Goal: Information Seeking & Learning: Find specific fact

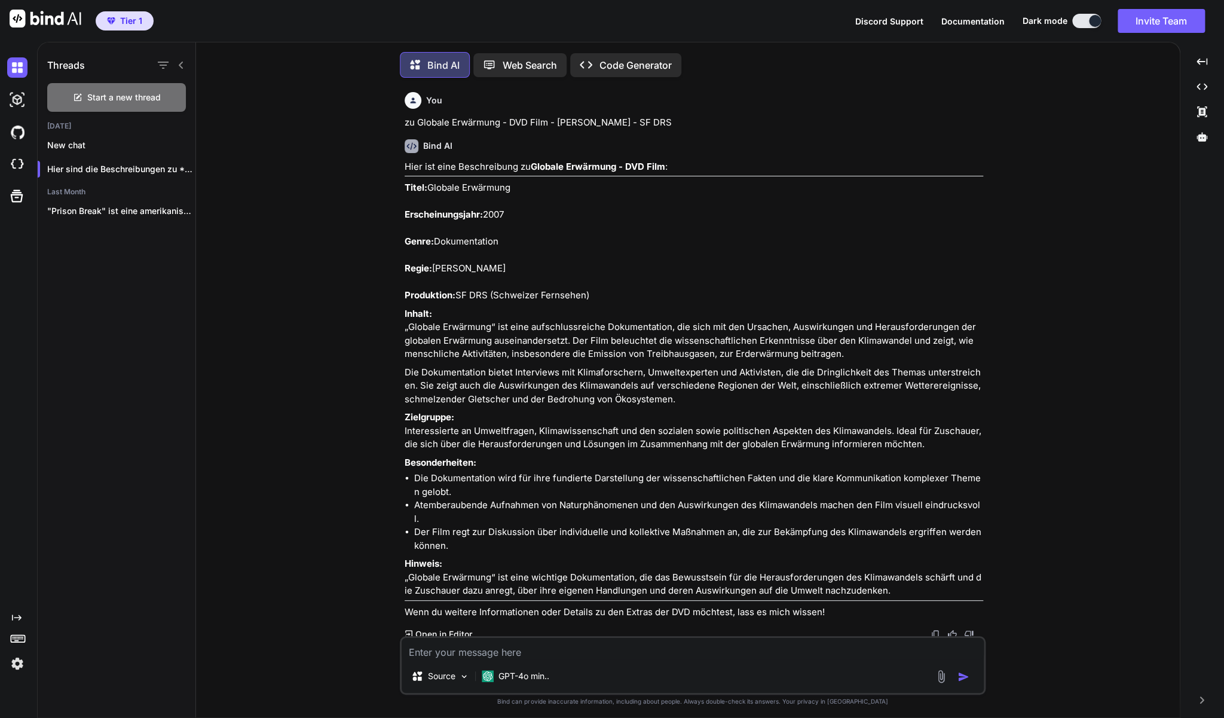
scroll to position [4816, 0]
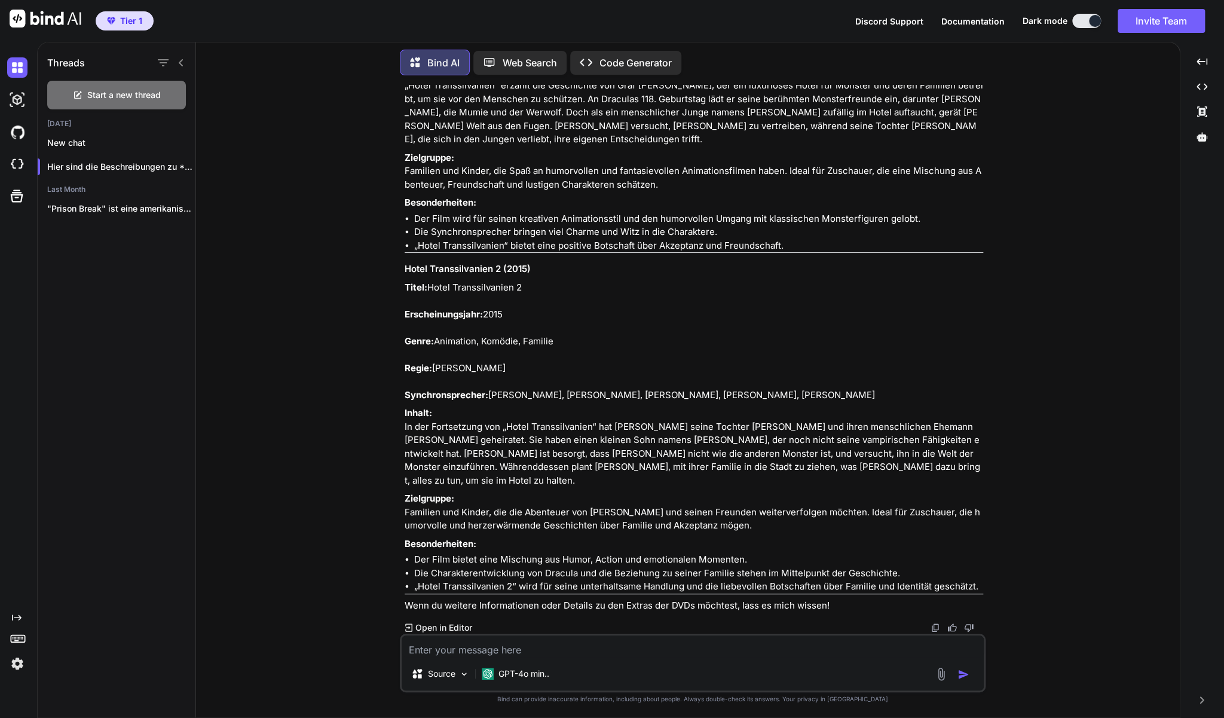
click at [432, 647] on textarea at bounding box center [693, 646] width 582 height 22
paste textarea "Private Practice - Die komplette Serie, Staffel 1-6"
type textarea "Zu Private Practice - Die komplette Serie, Staffel 1-6"
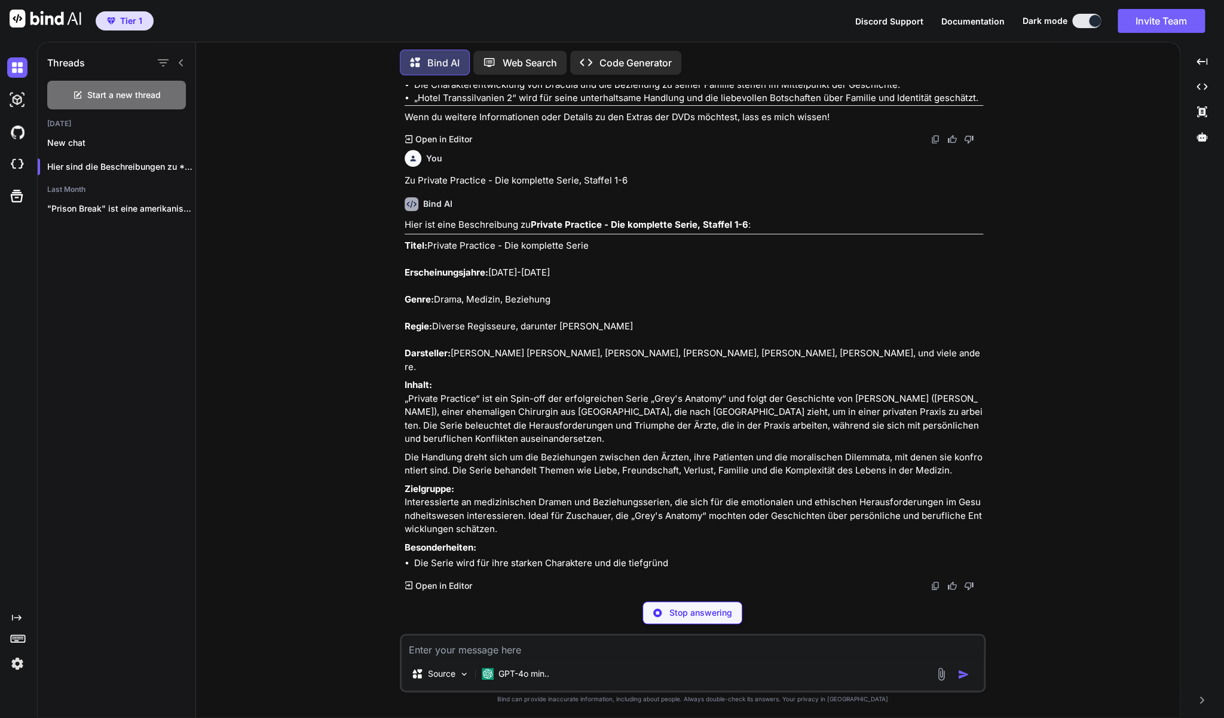
scroll to position [5353, 0]
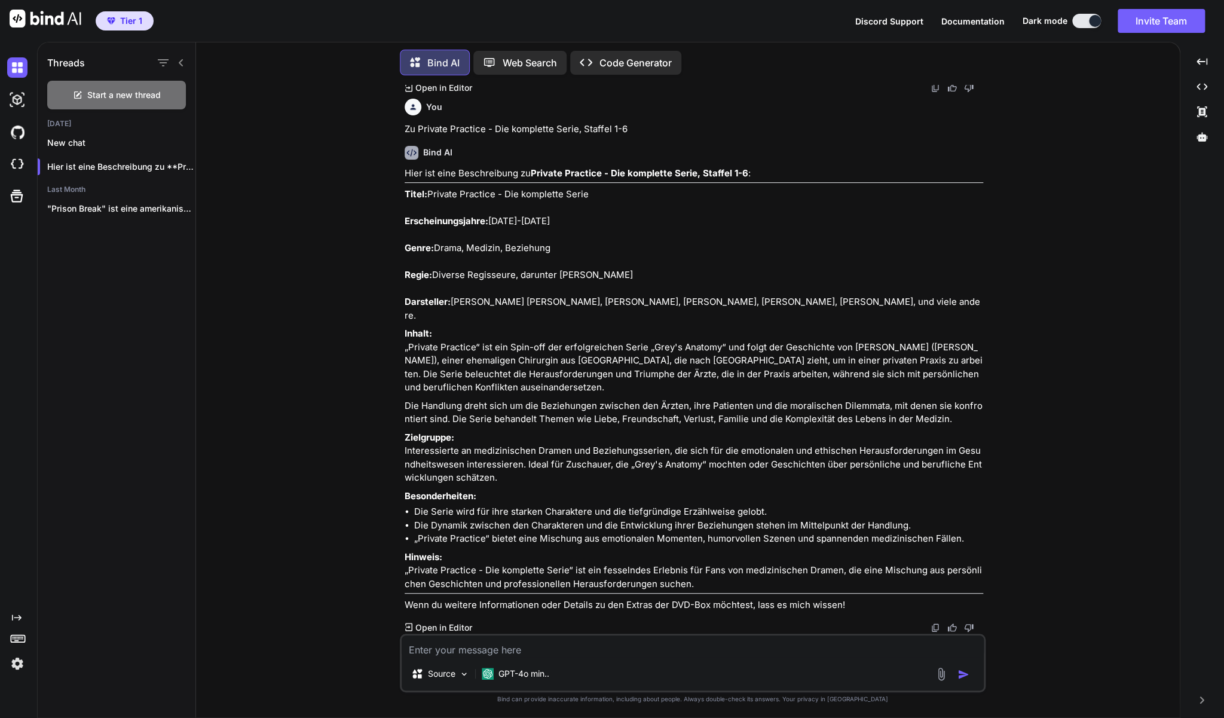
drag, startPoint x: 508, startPoint y: 565, endPoint x: 404, endPoint y: 268, distance: 314.2
click at [404, 268] on div "You zu Globale Erwärmung - DVD Film - [PERSON_NAME] - SF DRS Bind AI Hier ist e…" at bounding box center [693, 359] width 583 height 549
copy div "Lorem: Ipsumdo Sitametc - Adi elitseddo Eiusm Temporincididuntu: 8573-6089 Labo…"
drag, startPoint x: 692, startPoint y: 581, endPoint x: 404, endPoint y: 572, distance: 288.3
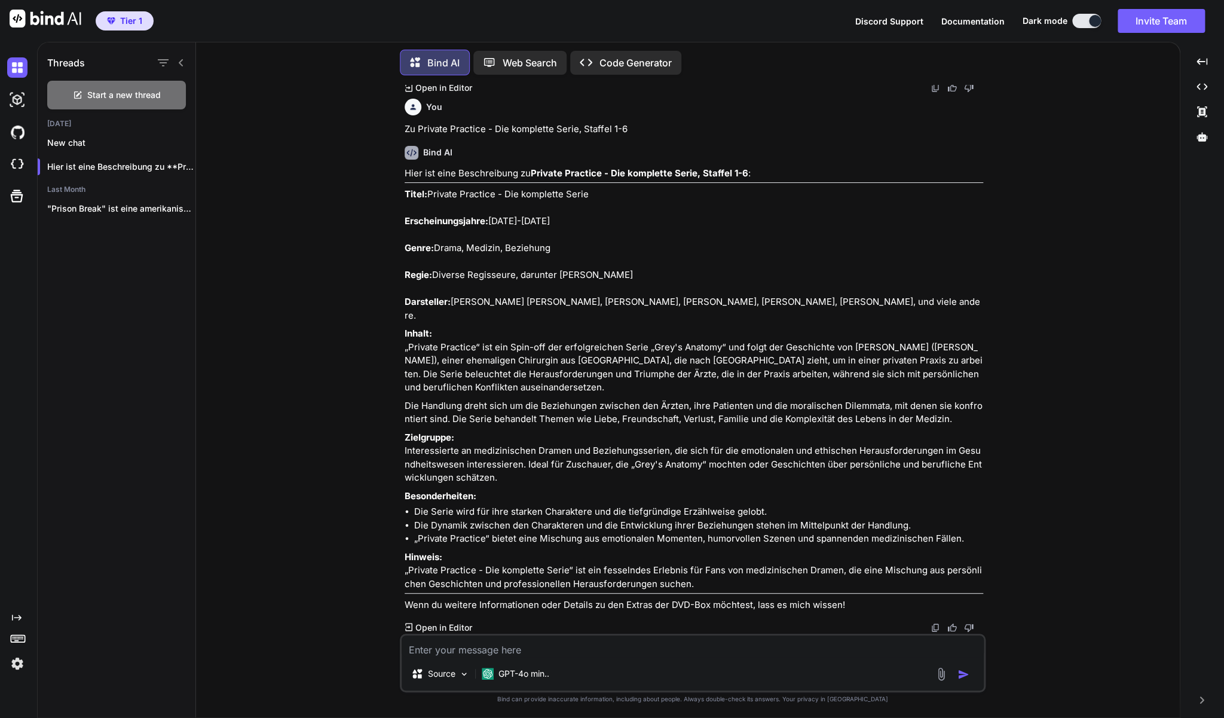
click at [404, 572] on div "You zu Globale Erwärmung - DVD Film - [PERSON_NAME] - SF DRS Bind AI Hier ist e…" at bounding box center [693, 359] width 583 height 549
copy p "„Private Practice - Die komplette Serie“ ist ein fesselndes Erlebnis für Fans v…"
click at [475, 650] on textarea at bounding box center [693, 646] width 582 height 22
paste textarea "Blood Father mit [PERSON_NAME]"
type textarea "Zu Blood Father mit [PERSON_NAME]"
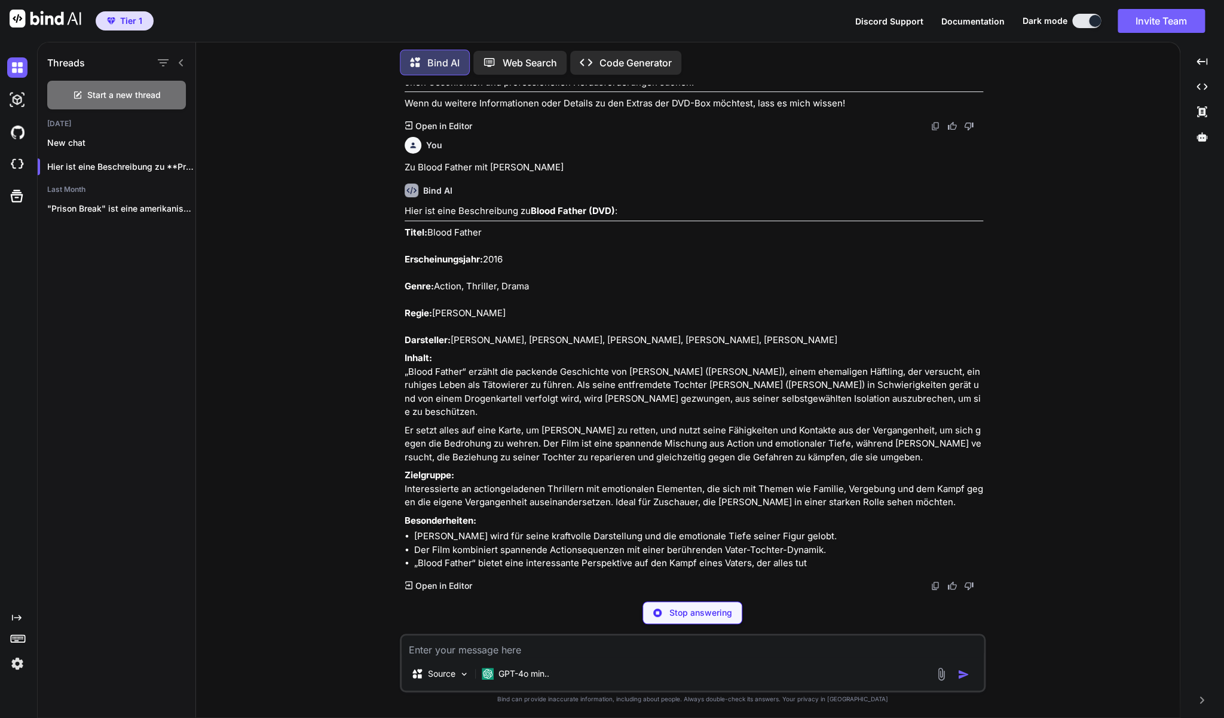
scroll to position [5967, 0]
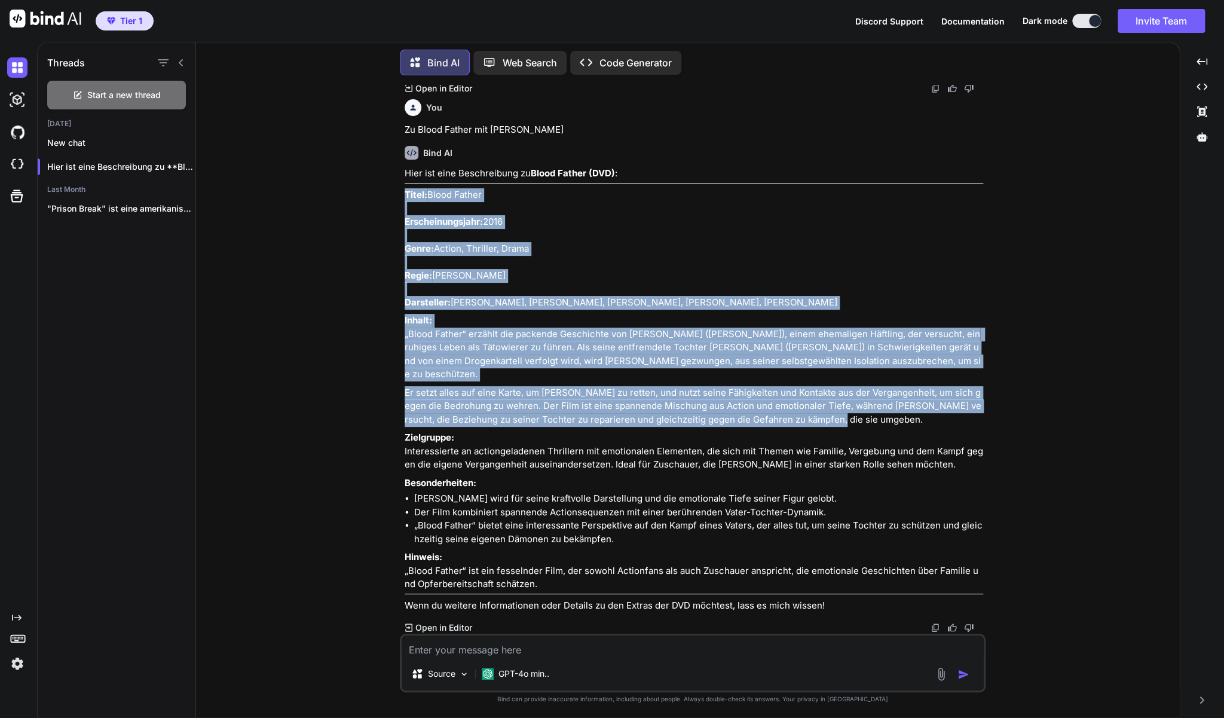
drag, startPoint x: 824, startPoint y: 442, endPoint x: 406, endPoint y: 219, distance: 473.6
click at [406, 219] on div "Hier ist eine Beschreibung zu Blood Father (DVD) : Titel: Blood Father Erschein…" at bounding box center [694, 389] width 579 height 445
copy div "Titel: Blood Father Erscheinungsjahr: 2016 Genre: Action, Thriller, Drama Regie…"
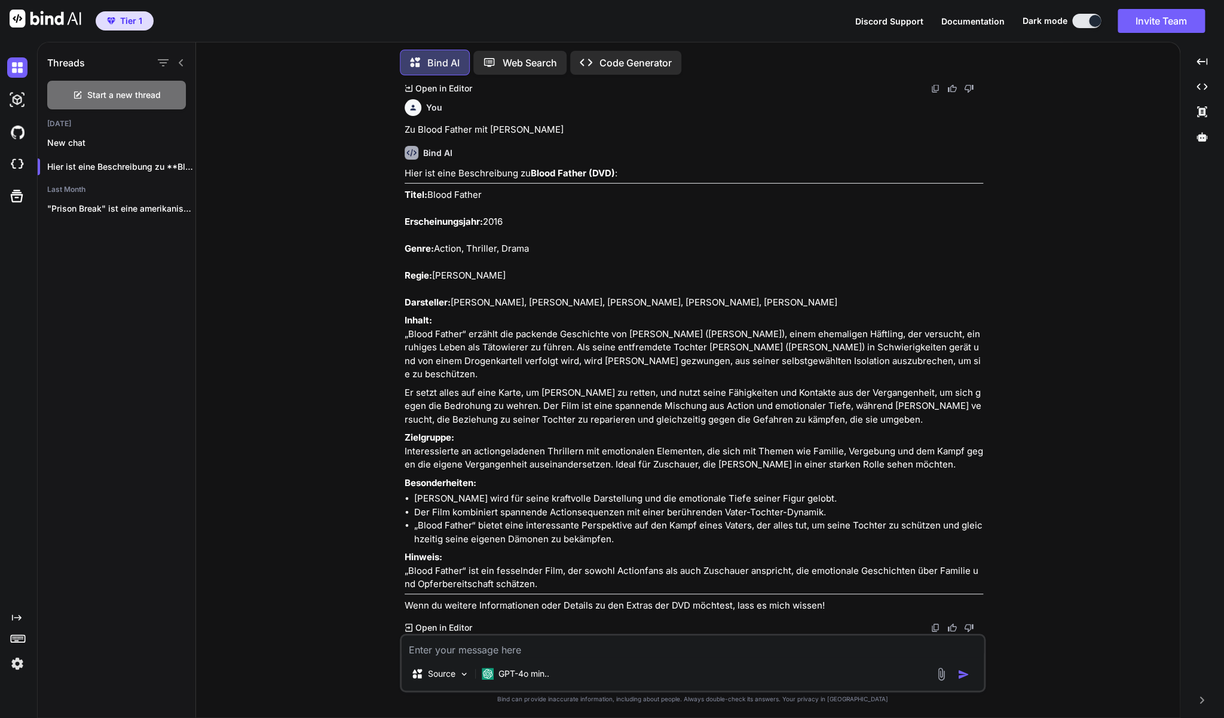
click at [524, 655] on textarea at bounding box center [693, 646] width 582 height 22
paste textarea "[PERSON_NAME]' Rückkehr DVD - Disney Film"
type textarea "zu [PERSON_NAME]' Rückkehr DVD - Disney Film"
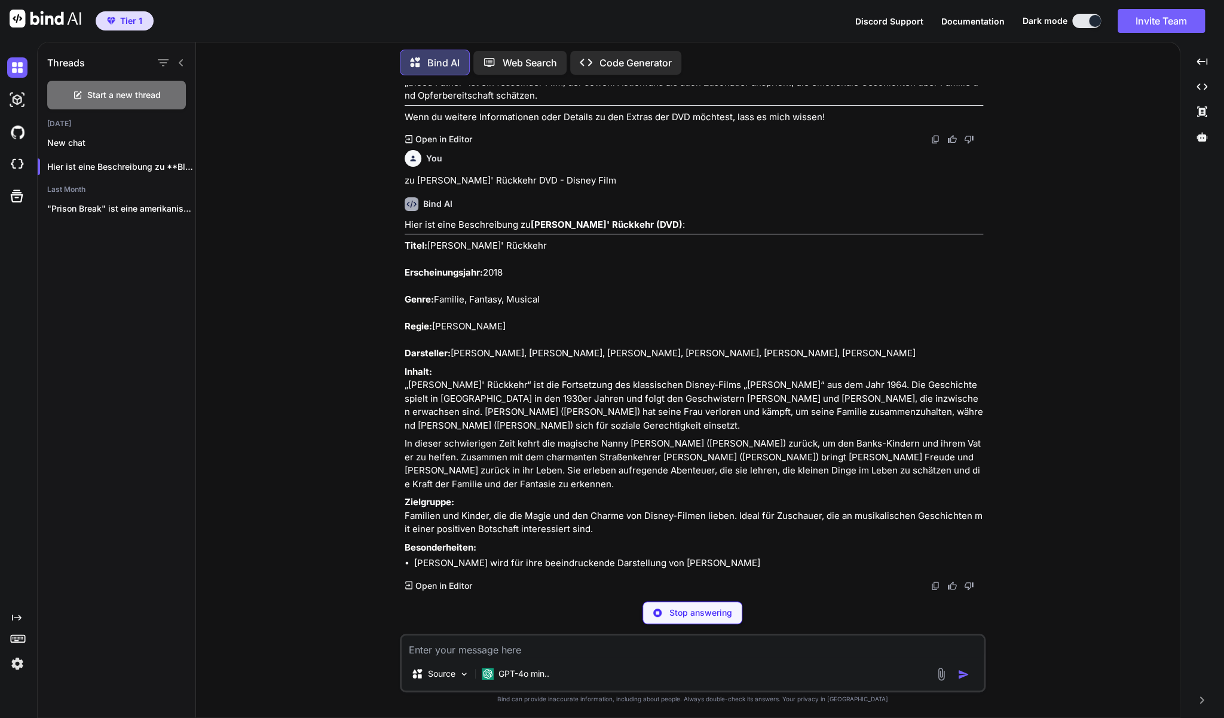
scroll to position [6533, 0]
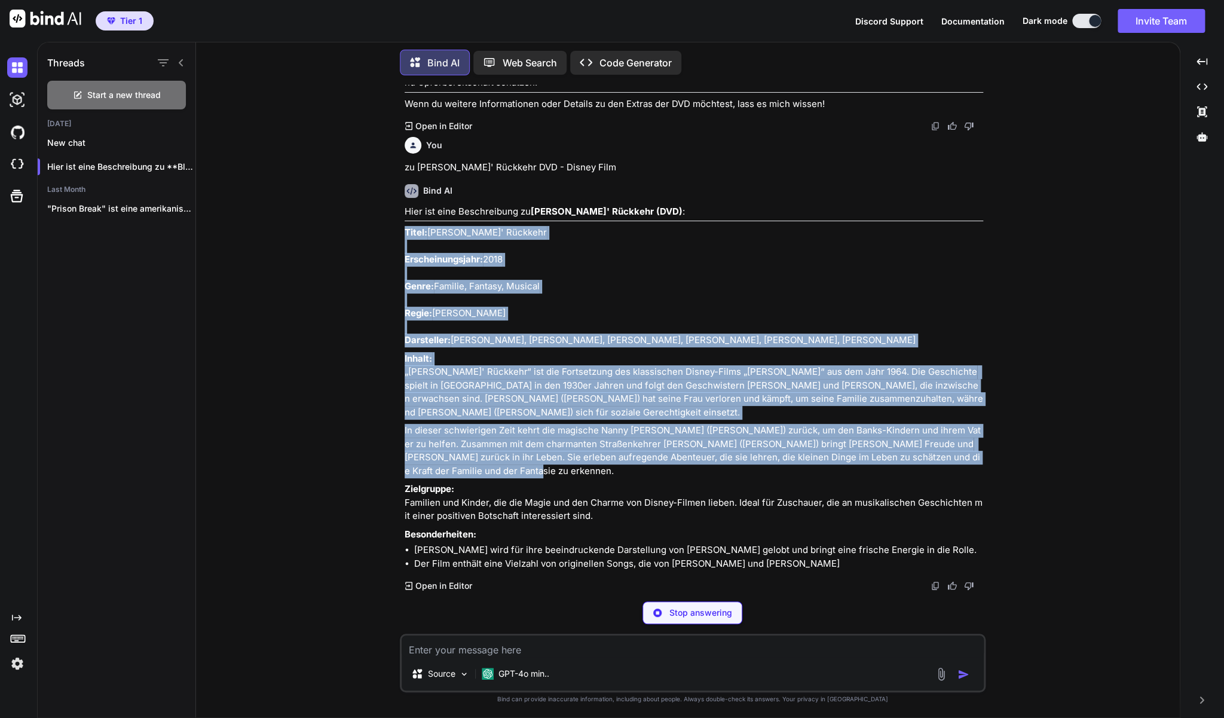
drag, startPoint x: 475, startPoint y: 470, endPoint x: 405, endPoint y: 217, distance: 262.5
click at [405, 217] on div "Hier ist eine Beschreibung zu [PERSON_NAME]' Rückkehr (DVD) : Titel: [PERSON_NA…" at bounding box center [694, 388] width 579 height 366
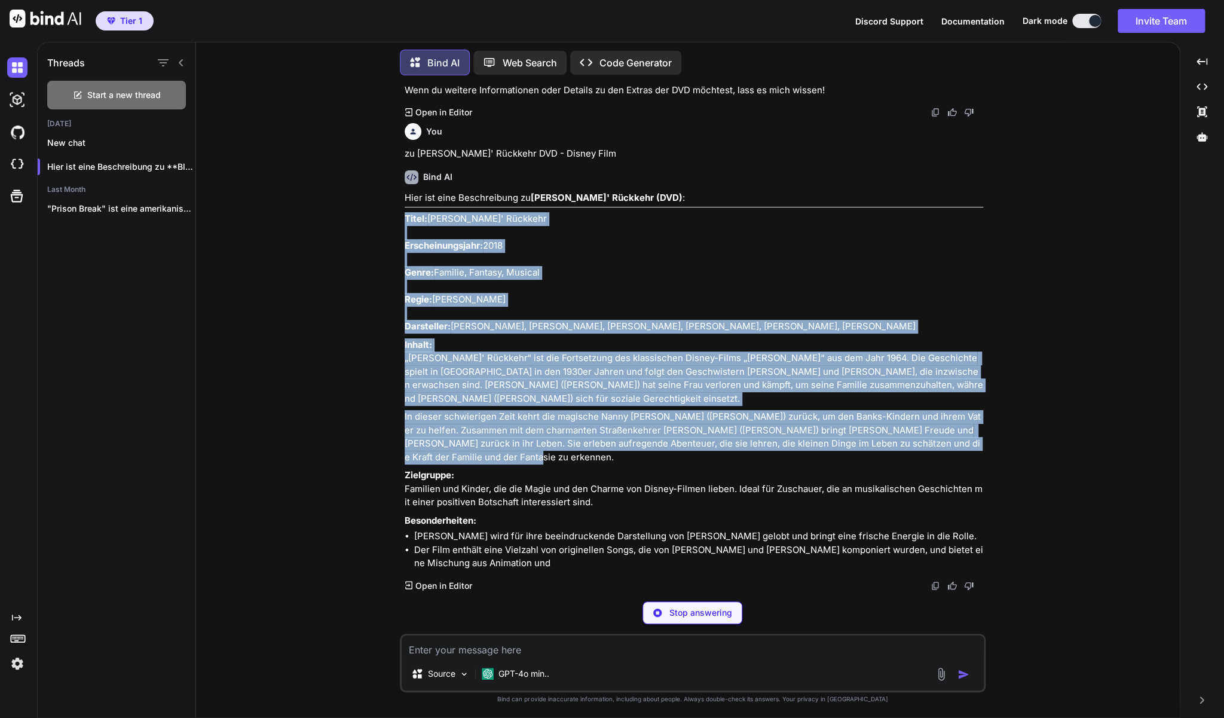
copy div "Lorem: Ipsu Dolorsi' Ametcons Adipiscingelitse: 6607 Doeiu: Tempori, Utlabor, E…"
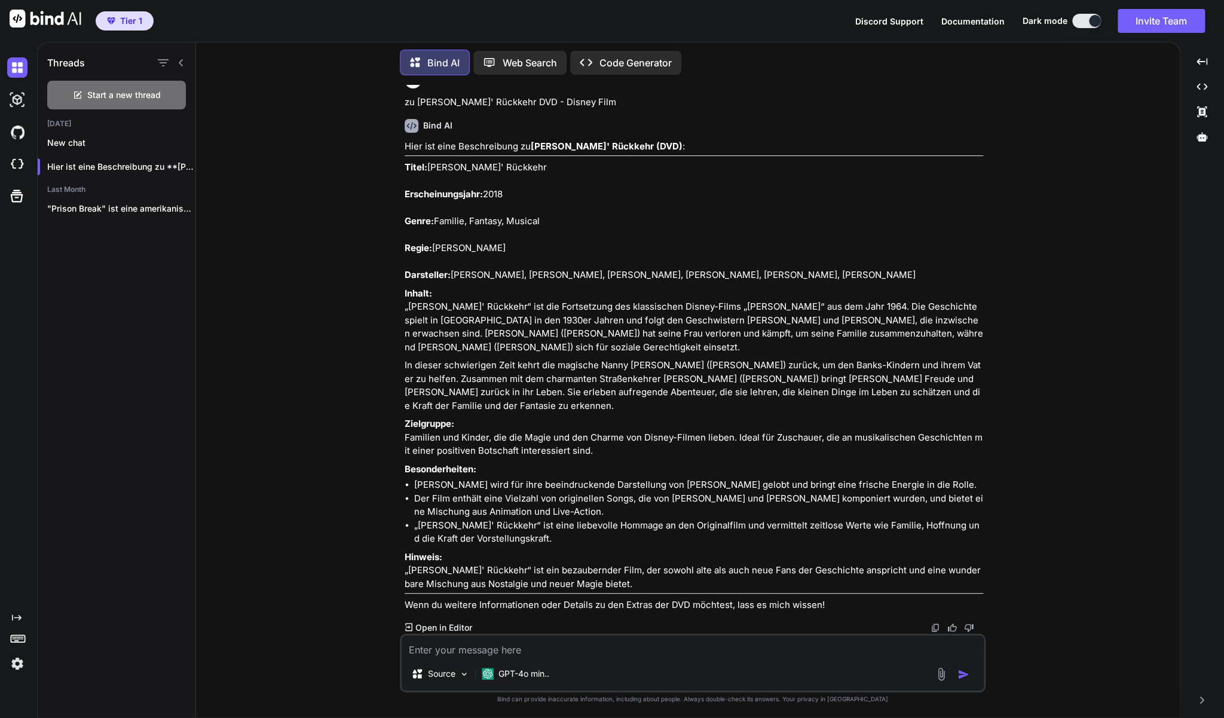
click at [440, 649] on textarea at bounding box center [693, 646] width 582 height 22
paste textarea "Simply Red - [GEOGRAPHIC_DATA]!"
type textarea "zur dvd: Simply Red - [GEOGRAPHIC_DATA]!"
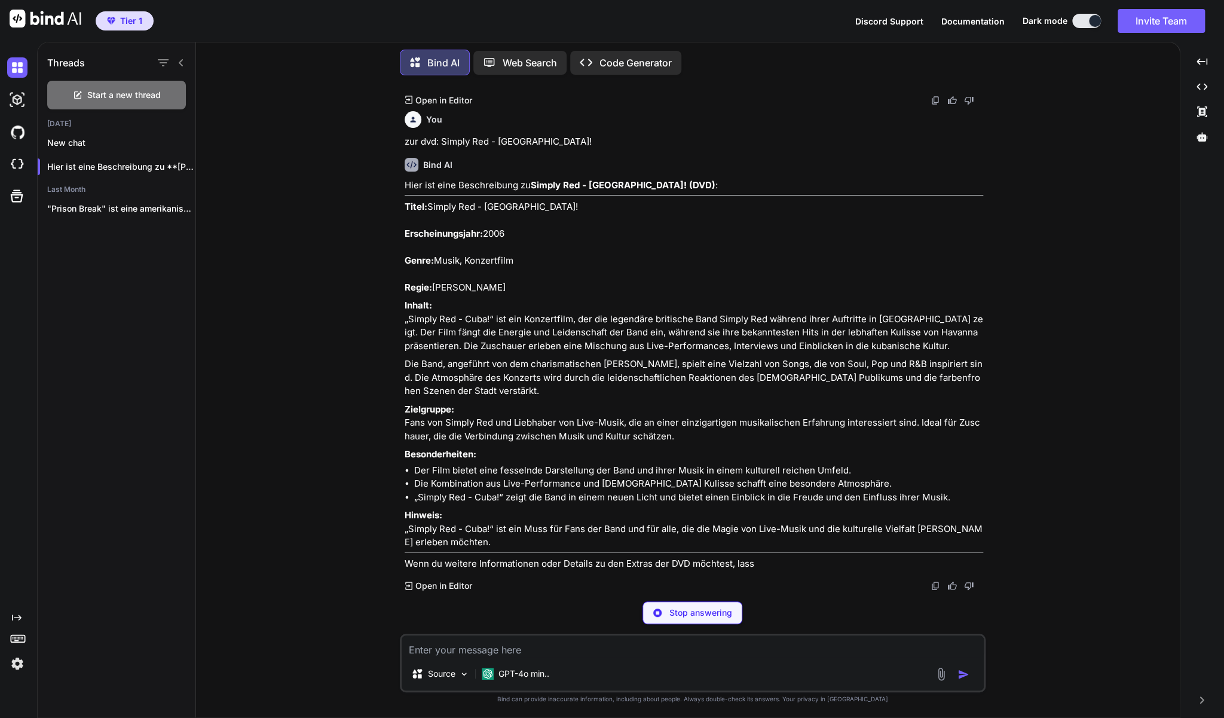
scroll to position [7151, 0]
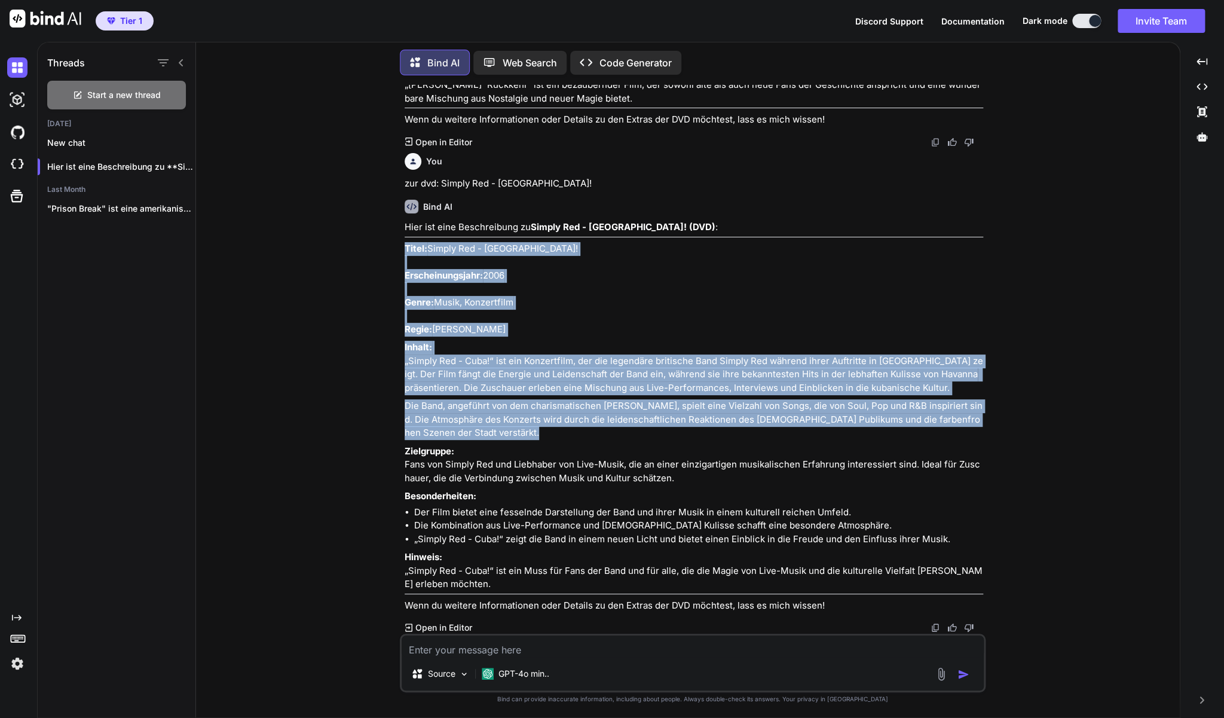
drag, startPoint x: 525, startPoint y: 401, endPoint x: 406, endPoint y: 203, distance: 230.6
click at [406, 221] on div "Hier ist eine Beschreibung zu Simply Red - [GEOGRAPHIC_DATA]! (DVD) : Titel: Si…" at bounding box center [694, 417] width 579 height 392
click at [496, 242] on p "Titel: Simply Red - [GEOGRAPHIC_DATA]! Erscheinungsjahr: 2006 Genre: Musik, Kon…" at bounding box center [694, 289] width 579 height 94
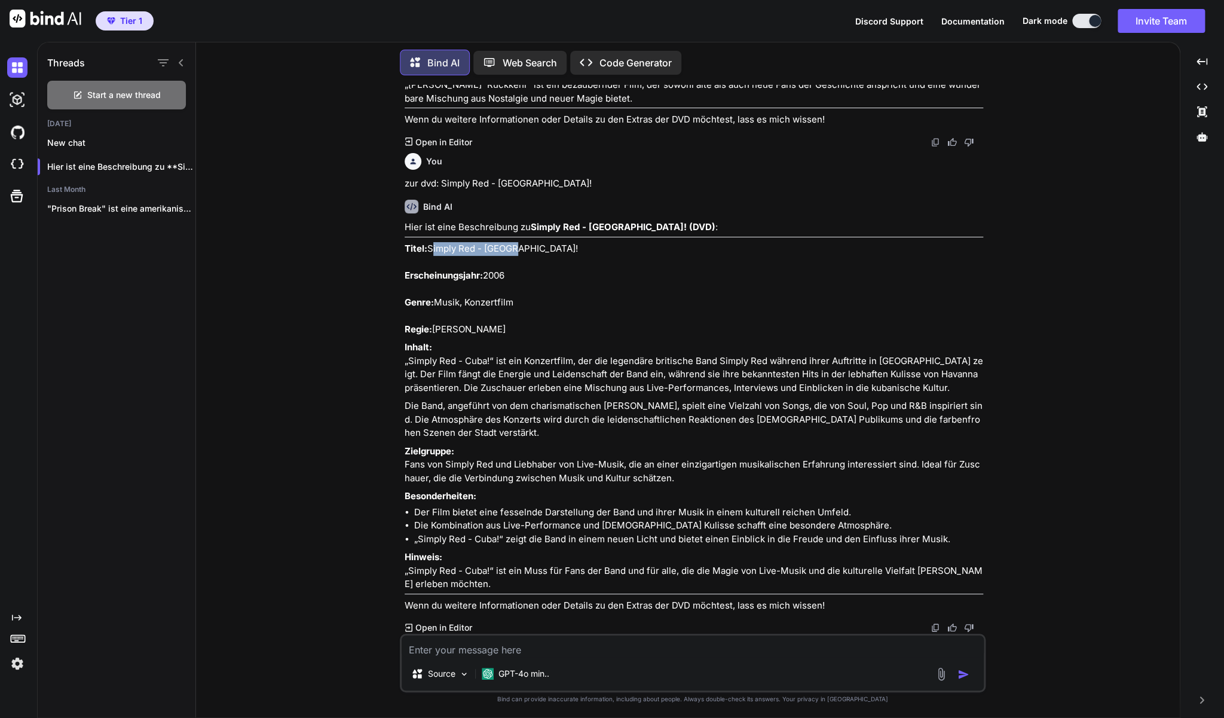
drag, startPoint x: 448, startPoint y: 206, endPoint x: 428, endPoint y: 209, distance: 20.0
click at [428, 242] on p "Titel: Simply Red - [GEOGRAPHIC_DATA]! Erscheinungsjahr: 2006 Genre: Musik, Kon…" at bounding box center [694, 289] width 579 height 94
copy p "Simply Red - [GEOGRAPHIC_DATA]!"
click at [473, 656] on textarea at bounding box center [693, 646] width 582 height 22
paste textarea "Der Bestatter - Komplette Staffel 1 (2 DVDs)"
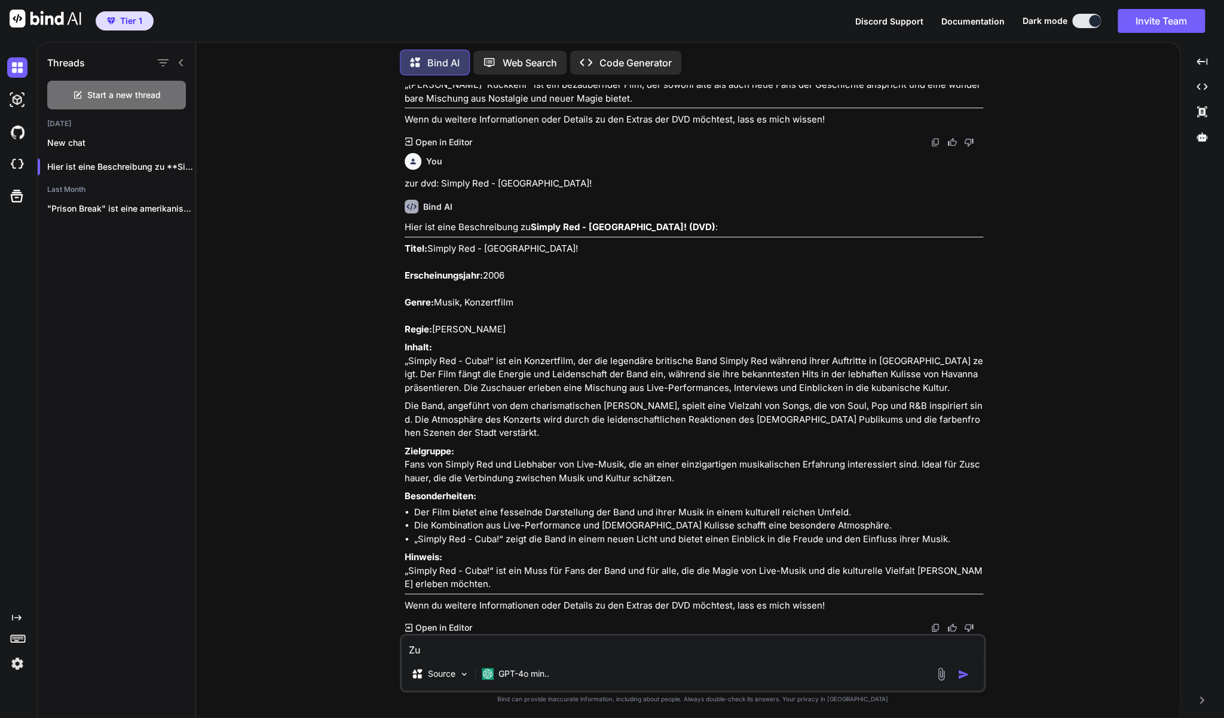
type textarea "Zu Der Bestatter - Komplette Staffel 1 (2 DVDs)"
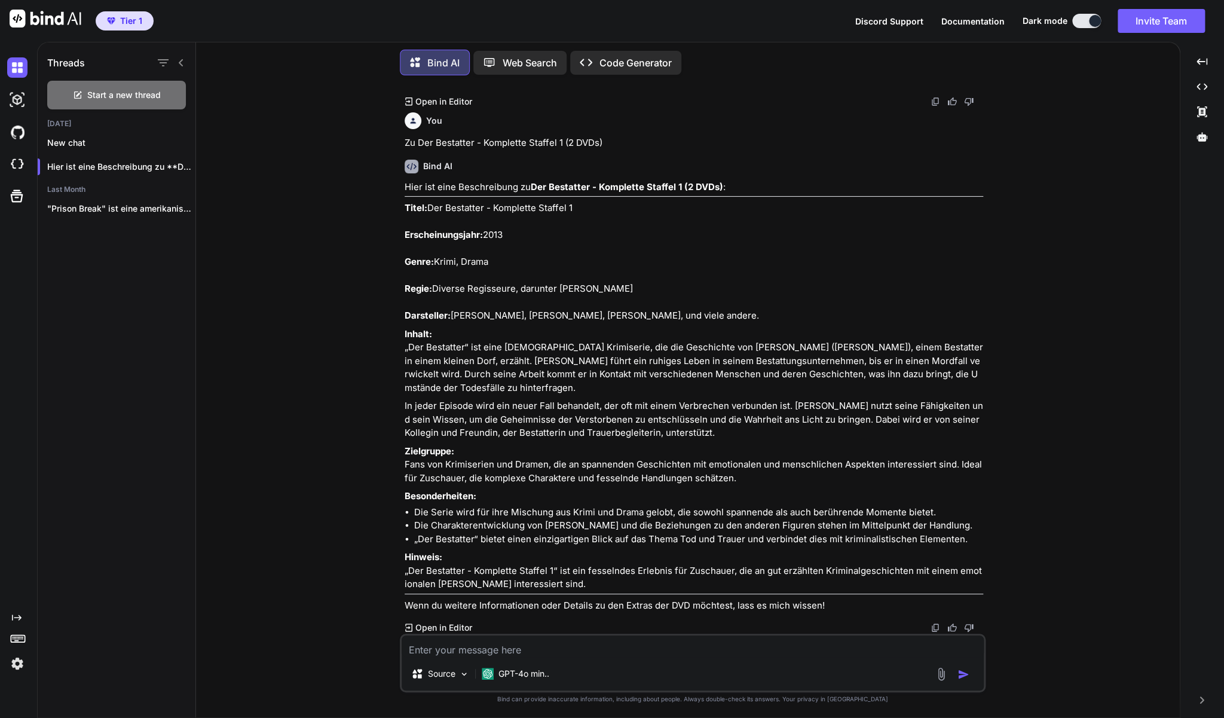
scroll to position [7683, 0]
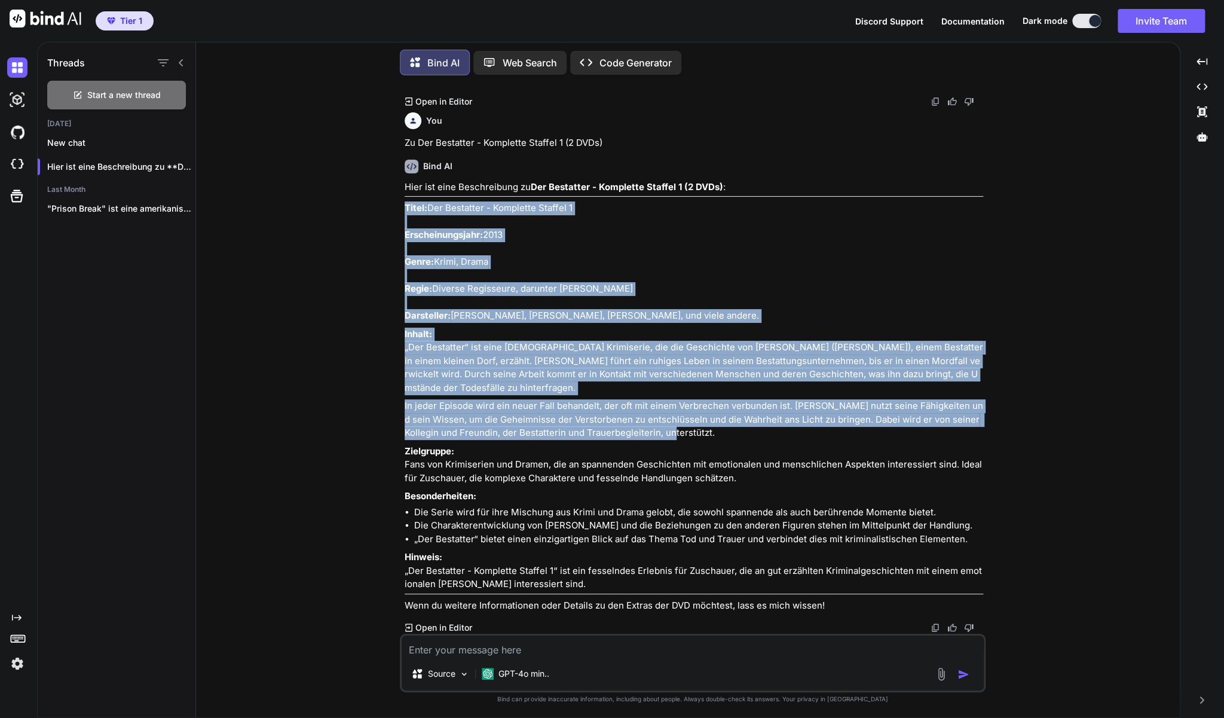
drag, startPoint x: 405, startPoint y: 198, endPoint x: 693, endPoint y: 426, distance: 367.4
click at [693, 426] on div "Hier ist eine Beschreibung zu Der Bestatter - Komplette Staffel 1 (2 DVDs) : Ti…" at bounding box center [694, 397] width 579 height 432
copy div "Titel: Der Bestatter - Komplette Staffel 1 Erscheinungsjahr: 2013 Genre: Krimi,…"
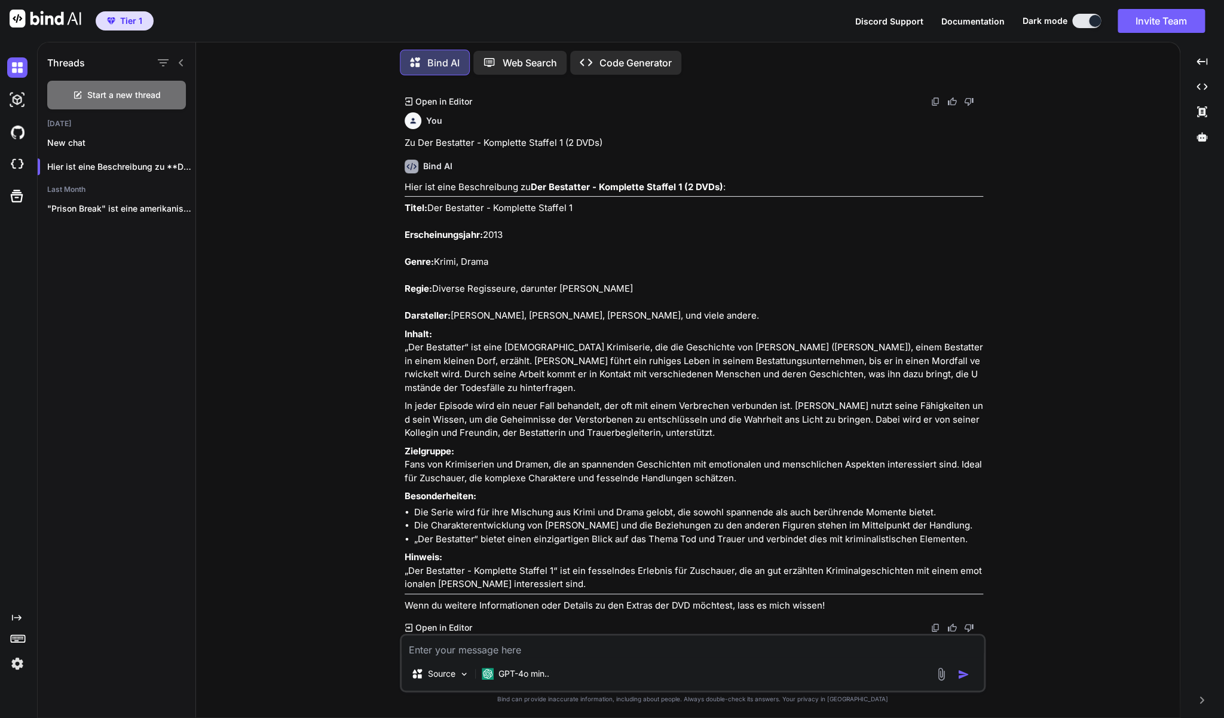
click at [446, 651] on textarea at bounding box center [693, 646] width 582 height 22
paste textarea "Nowhere Boy (DVD)"
type textarea "zu Nowhere Boy (DVD)"
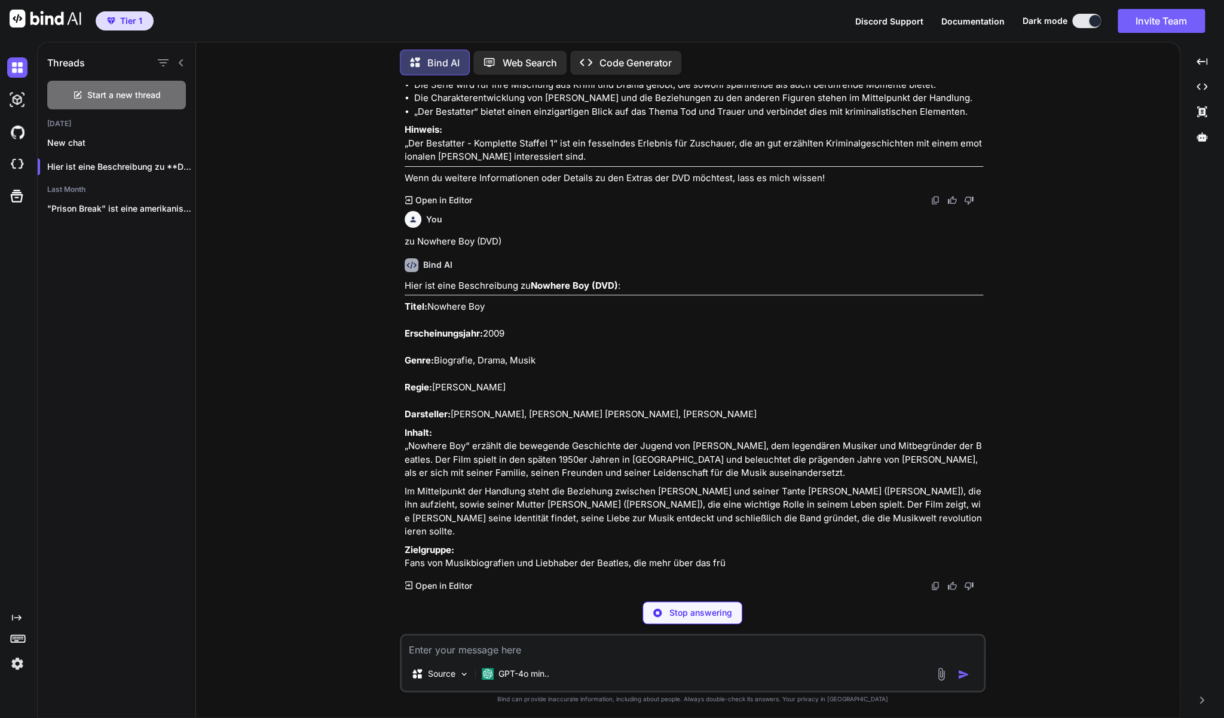
scroll to position [8144, 0]
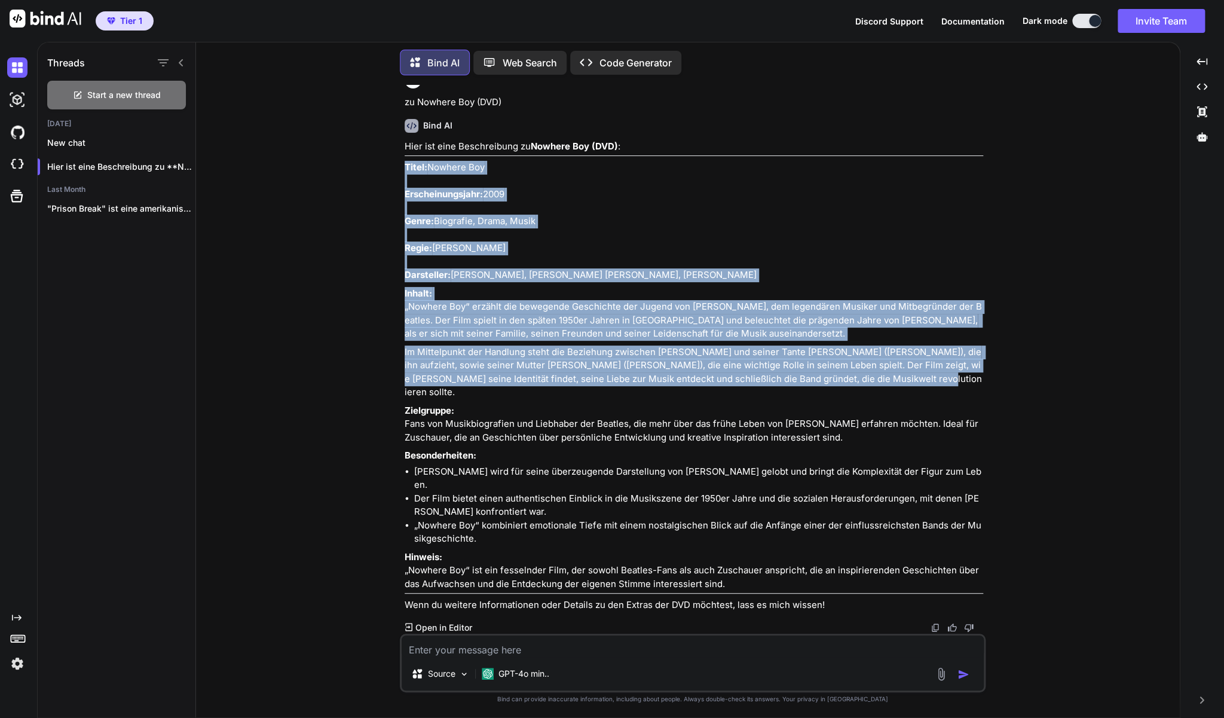
drag, startPoint x: 735, startPoint y: 502, endPoint x: 405, endPoint y: 295, distance: 389.4
click at [405, 295] on div "Hier ist eine Beschreibung zu Nowhere Boy (DVD) : Titel: Nowhere Boy Erscheinun…" at bounding box center [694, 376] width 579 height 472
copy div "Titel: Nowhere Boy Erscheinungsjahr: 2009 Genre: Biografie, Drama, Musik Regie:…"
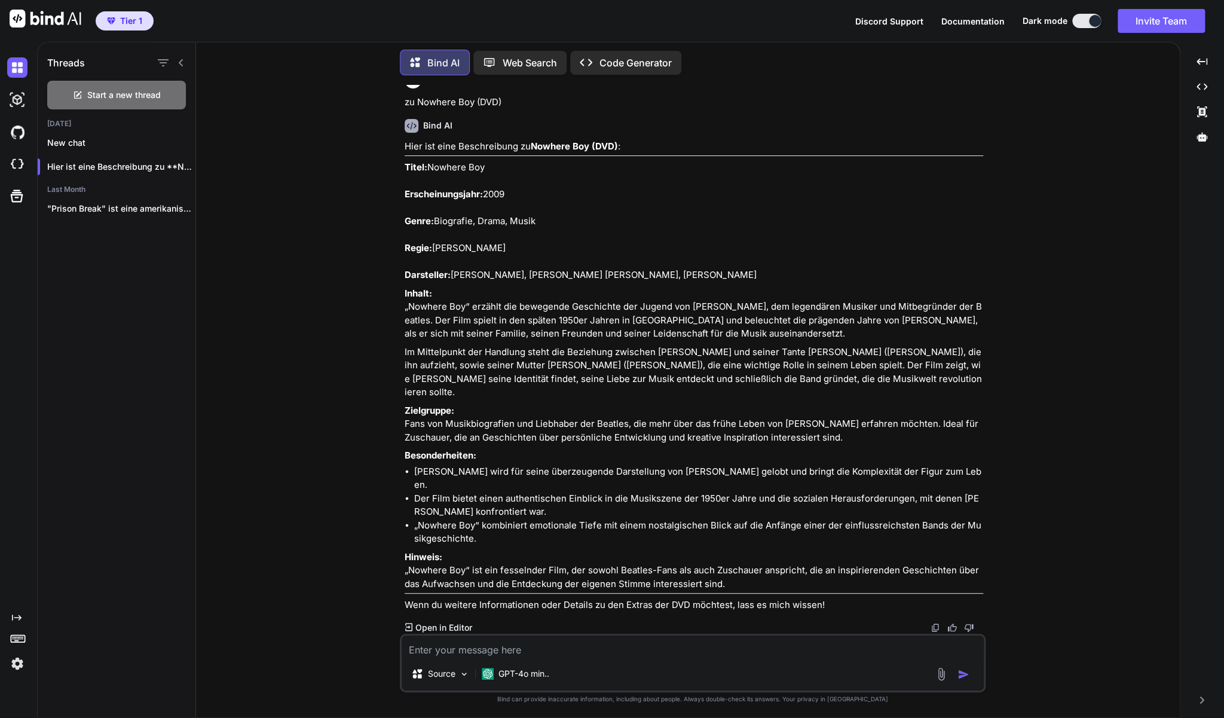
click at [448, 654] on textarea at bounding box center [693, 646] width 582 height 22
paste textarea "[PERSON_NAME] - I Wanna Dance (DVD)"
type textarea "zu [PERSON_NAME] - I Wanna Dance (DVD)"
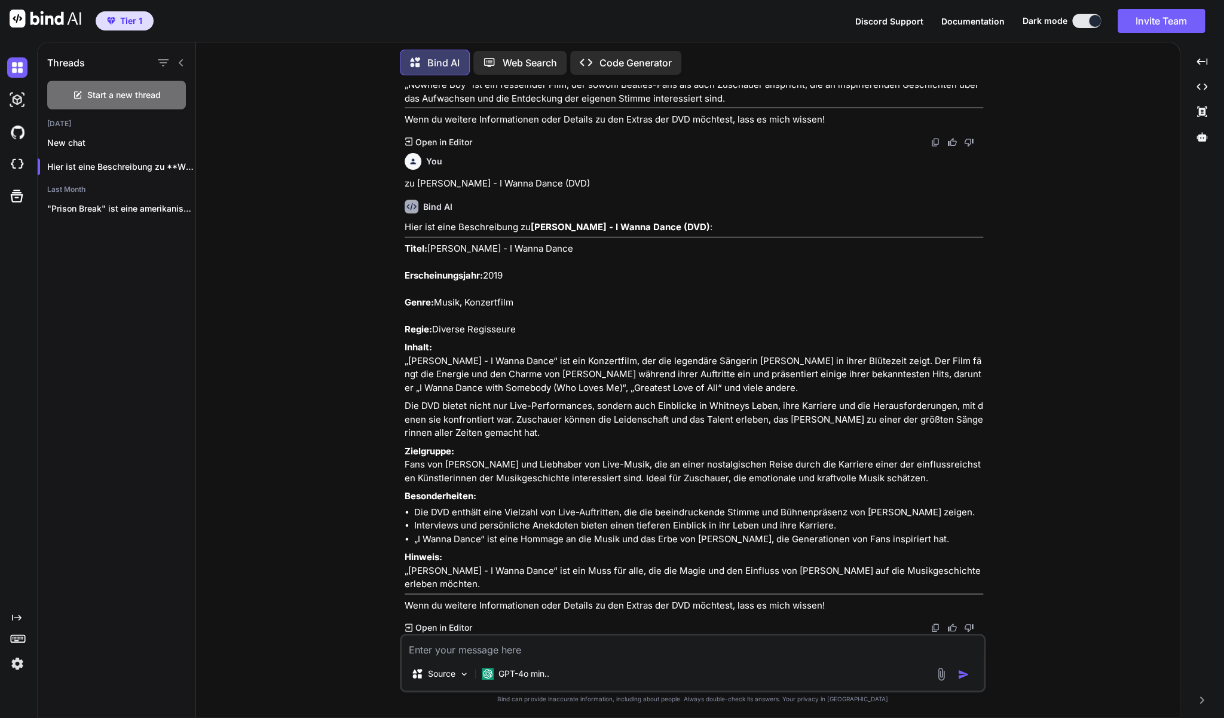
scroll to position [8822, 0]
drag, startPoint x: 934, startPoint y: 464, endPoint x: 406, endPoint y: 209, distance: 586.1
click at [406, 221] on div "Hier ist eine Beschreibung zu [PERSON_NAME] - I Wanna Dance (DVD) : Titel: [PER…" at bounding box center [694, 417] width 579 height 392
copy div "Lorem: Ipsumdo Sitamet - C Adipi Elits Doeiusmodtempori: 3856 Utlab: Etdol, Mag…"
